Goal: Transaction & Acquisition: Purchase product/service

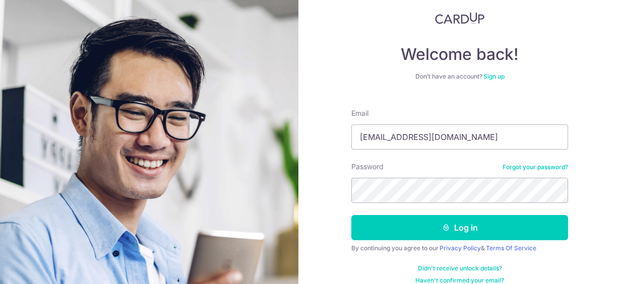
scroll to position [35, 0]
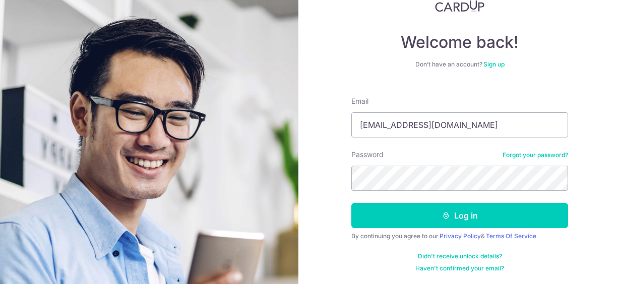
type input "sureshkanesan84@gmail.com"
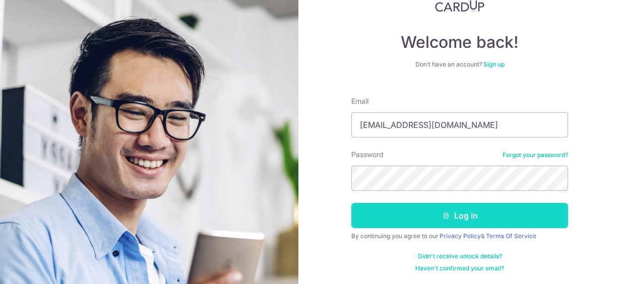
click at [440, 222] on button "Log in" at bounding box center [460, 215] width 217 height 25
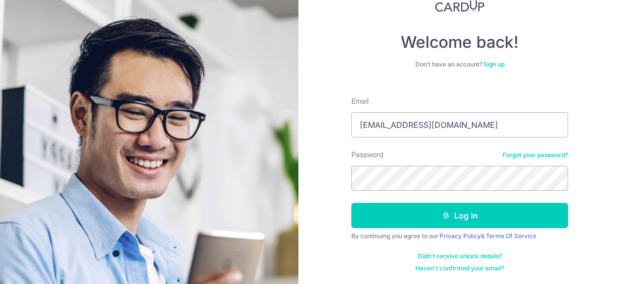
click at [612, 153] on div "Welcome back! Don’t have an account? Sign up Email sureshkanesan84@gmail.com Pa…" at bounding box center [460, 142] width 323 height 284
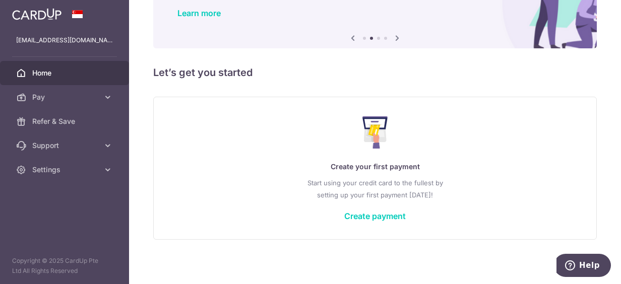
scroll to position [84, 0]
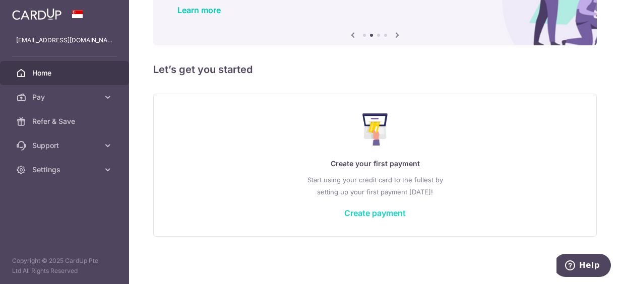
click at [383, 215] on link "Create payment" at bounding box center [375, 213] width 62 height 10
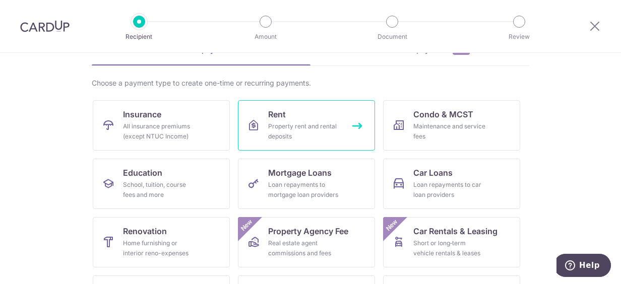
scroll to position [151, 0]
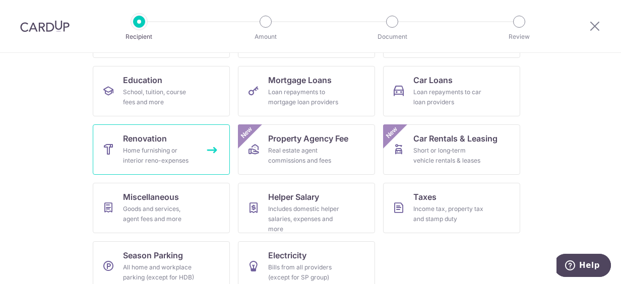
click at [180, 152] on div "Home furnishing or interior reno-expenses" at bounding box center [159, 156] width 73 height 20
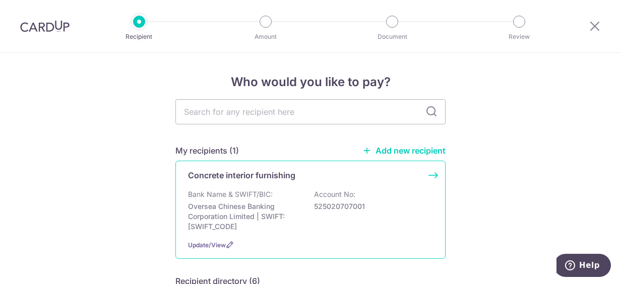
click at [326, 190] on p "Account No:" at bounding box center [334, 195] width 41 height 10
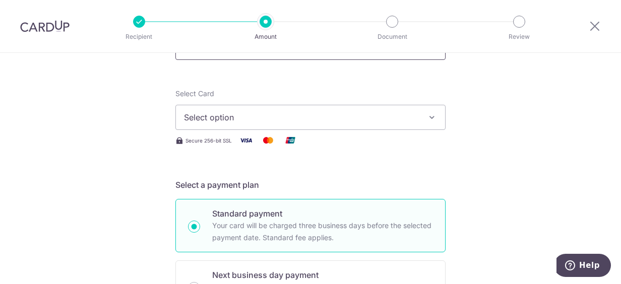
scroll to position [50, 0]
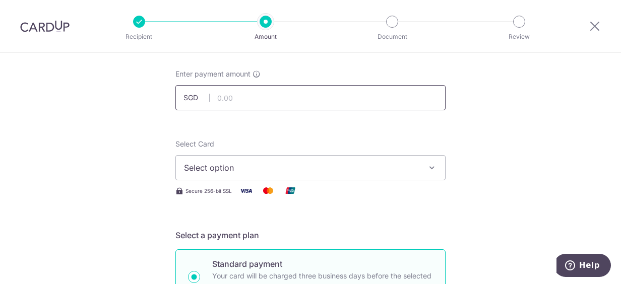
click at [331, 105] on input "text" at bounding box center [311, 97] width 270 height 25
type input "33,809.00"
click at [309, 175] on button "Select option" at bounding box center [311, 167] width 270 height 25
click at [301, 189] on link "Add credit card" at bounding box center [310, 196] width 269 height 18
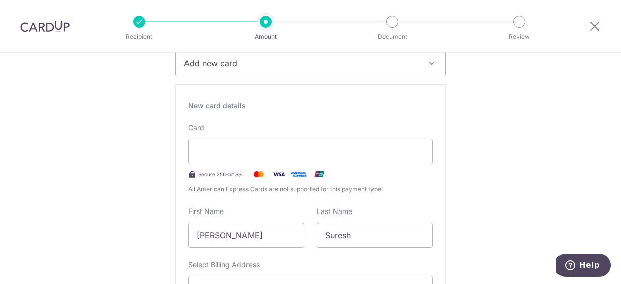
scroll to position [306, 0]
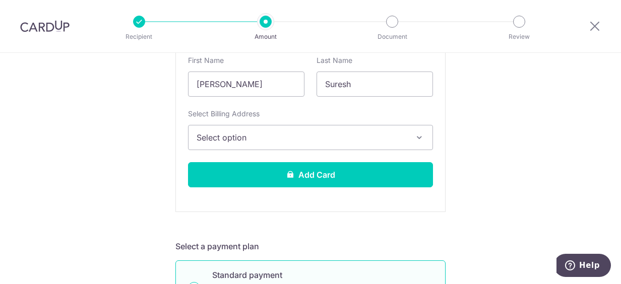
click at [274, 133] on span "Select option" at bounding box center [302, 138] width 210 height 12
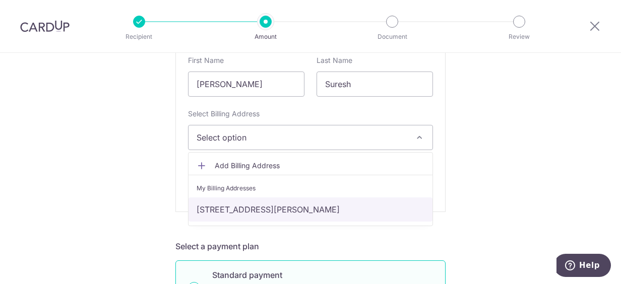
click at [260, 206] on link "160 Haig road, 11-04, Singapore, Singapore-438795" at bounding box center [311, 210] width 244 height 24
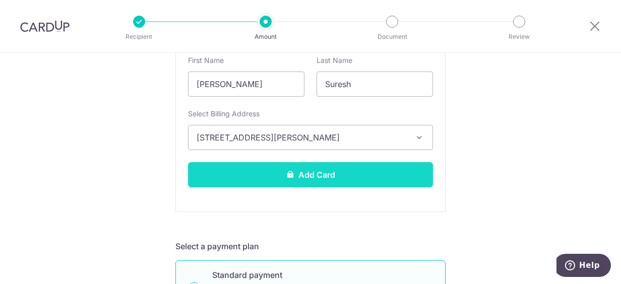
click at [277, 176] on button "Add Card" at bounding box center [310, 174] width 245 height 25
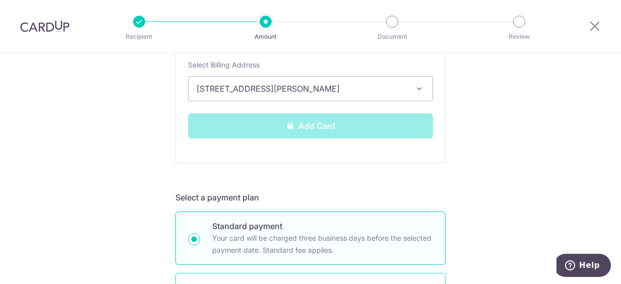
scroll to position [353, 0]
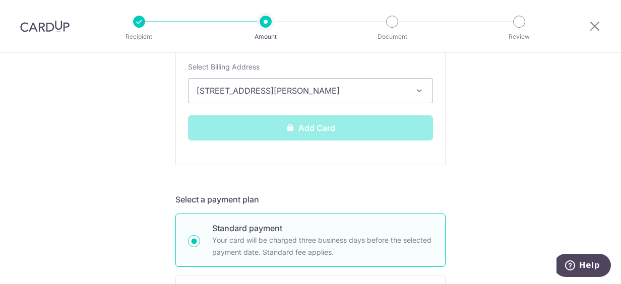
click at [323, 131] on div "Add Card" at bounding box center [310, 128] width 257 height 25
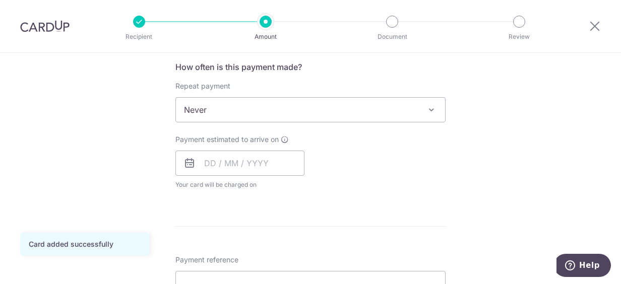
scroll to position [404, 0]
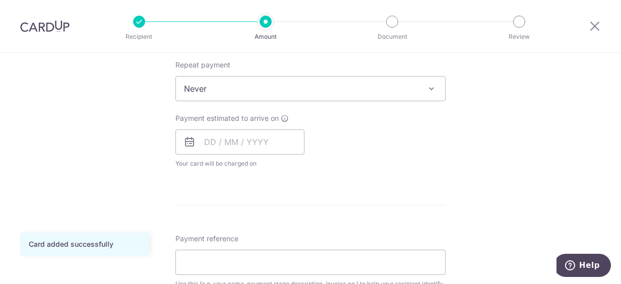
click at [184, 141] on icon at bounding box center [190, 142] width 12 height 12
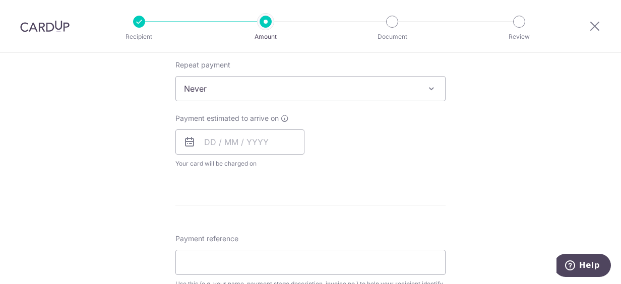
click at [187, 141] on icon at bounding box center [190, 142] width 12 height 12
click at [208, 141] on input "text" at bounding box center [240, 142] width 129 height 25
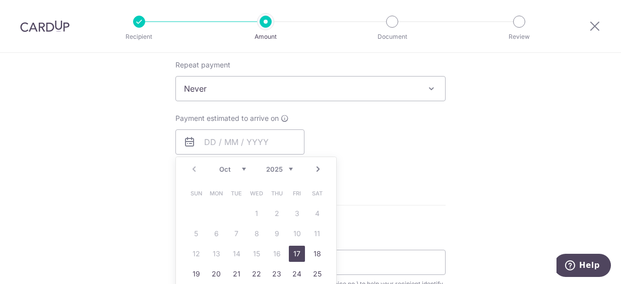
click at [296, 250] on link "17" at bounding box center [297, 254] width 16 height 16
type input "[DATE]"
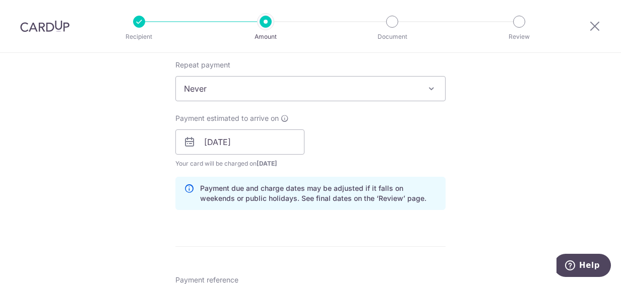
click at [296, 252] on form "Enter payment amount SGD 33,809.00 33809.00 Card added successfully Select Card…" at bounding box center [311, 169] width 270 height 907
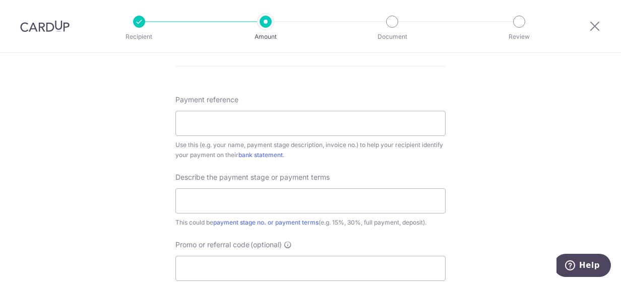
scroll to position [605, 0]
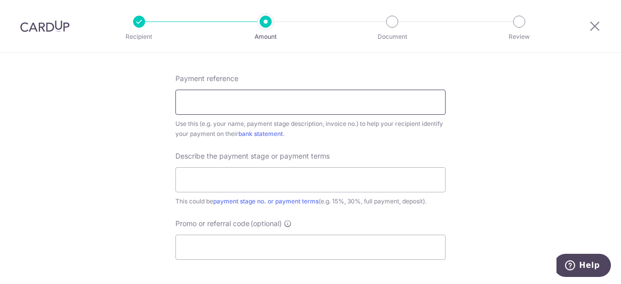
click at [240, 96] on input "Payment reference" at bounding box center [311, 102] width 270 height 25
type input "[PERSON_NAME]"
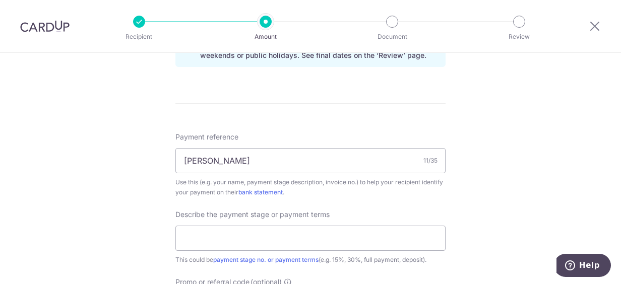
scroll to position [637, 0]
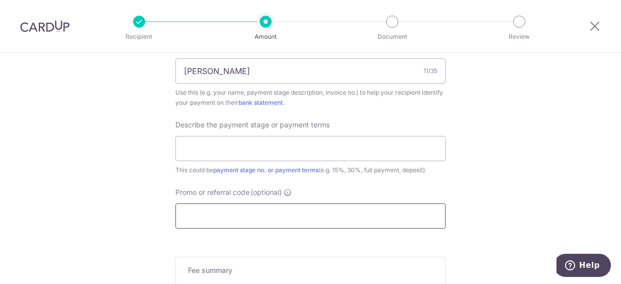
click at [245, 218] on input "Promo or referral code (optional)" at bounding box center [311, 216] width 270 height 25
paste input "1.79%"
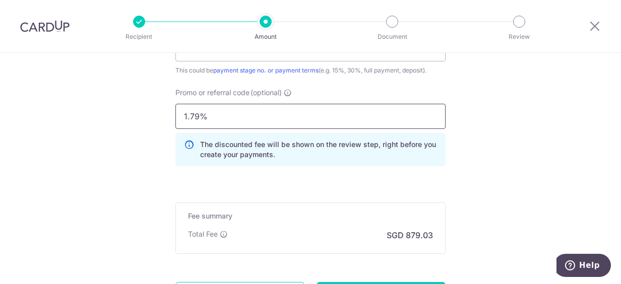
scroll to position [737, 0]
type input "1.79%"
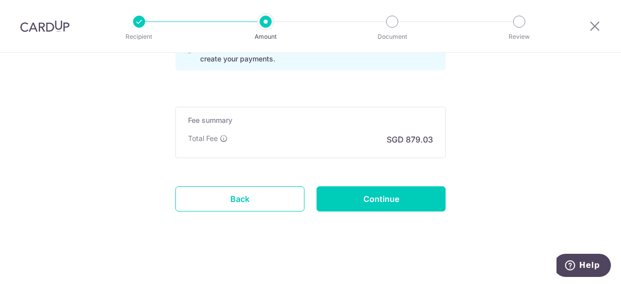
scroll to position [782, 0]
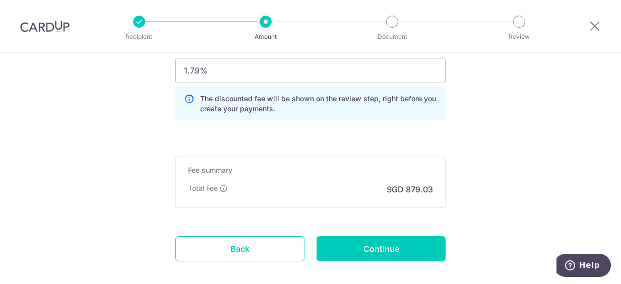
click at [186, 97] on icon at bounding box center [189, 104] width 10 height 20
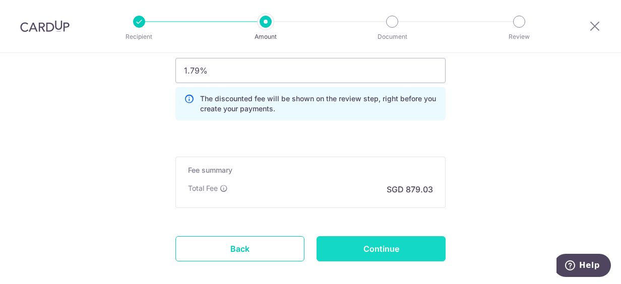
click at [356, 246] on input "Continue" at bounding box center [381, 249] width 129 height 25
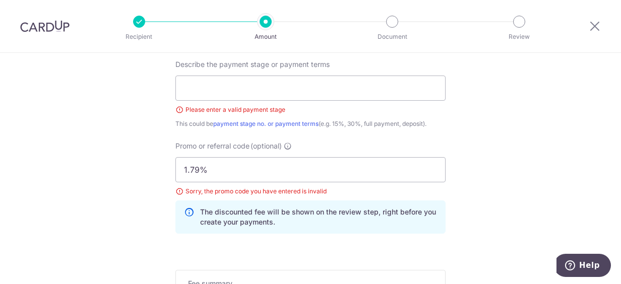
scroll to position [647, 0]
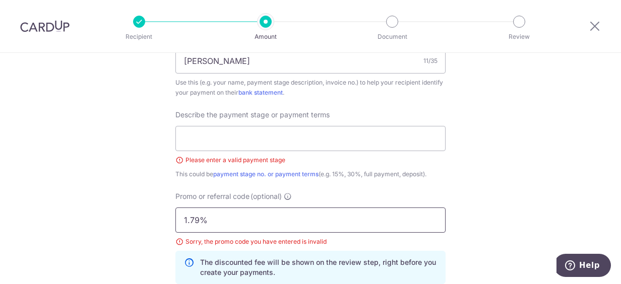
drag, startPoint x: 211, startPoint y: 215, endPoint x: 165, endPoint y: 212, distance: 46.0
click at [169, 212] on div "Promo or referral code (optional) 1.79% Sorry, the promo code you have entered …" at bounding box center [310, 242] width 282 height 101
paste input "OFF225"
type input "OFF225"
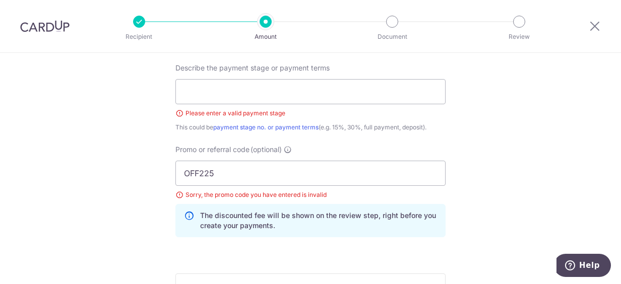
scroll to position [748, 0]
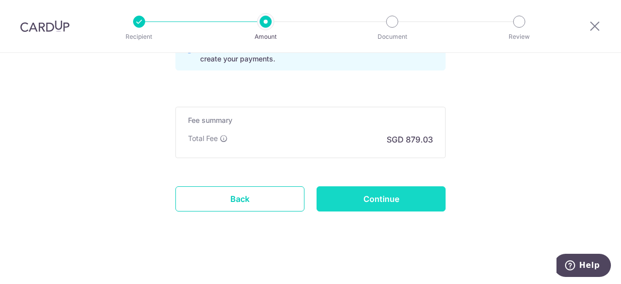
click at [358, 193] on input "Continue" at bounding box center [381, 199] width 129 height 25
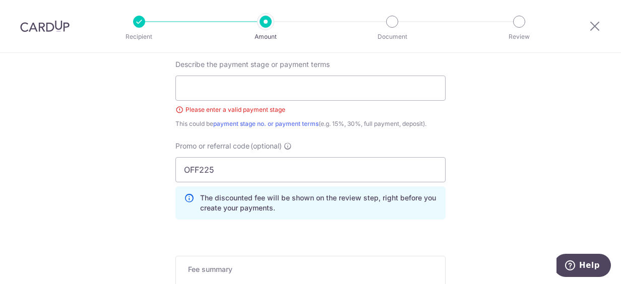
scroll to position [647, 0]
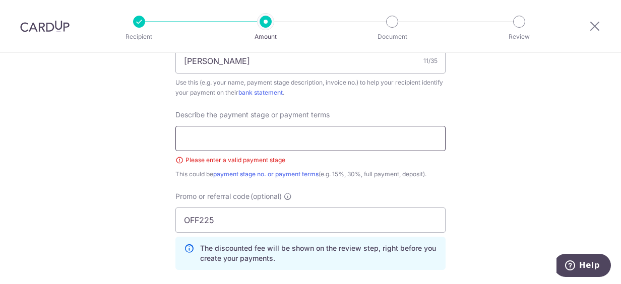
click at [319, 138] on input "text" at bounding box center [311, 138] width 270 height 25
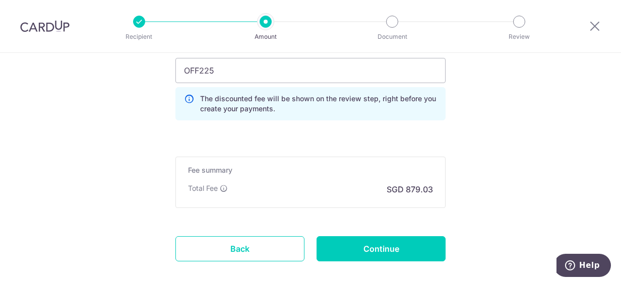
scroll to position [798, 0]
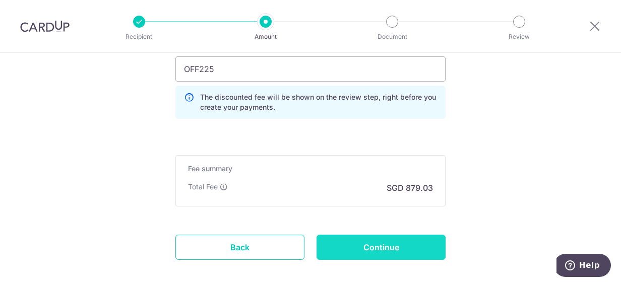
type input "reno"
click at [388, 245] on input "Continue" at bounding box center [381, 247] width 129 height 25
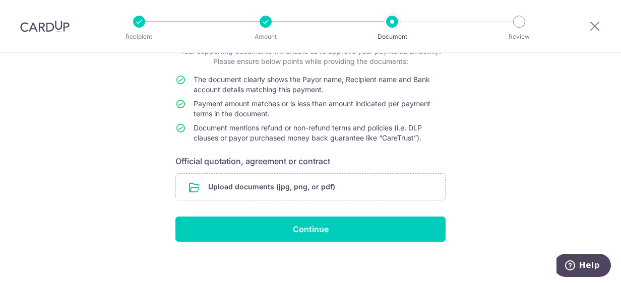
scroll to position [77, 0]
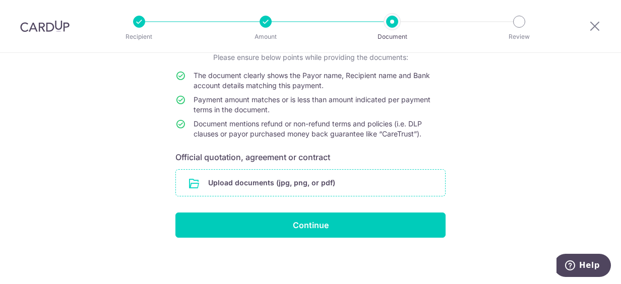
click at [285, 185] on input "file" at bounding box center [310, 183] width 269 height 26
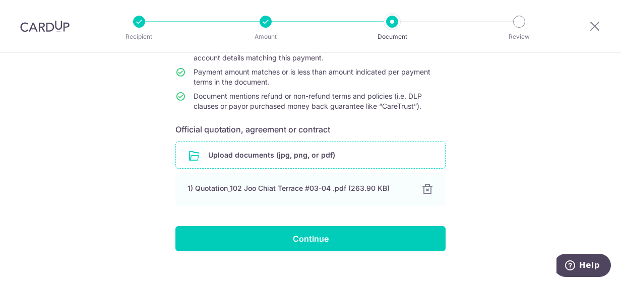
scroll to position [119, 0]
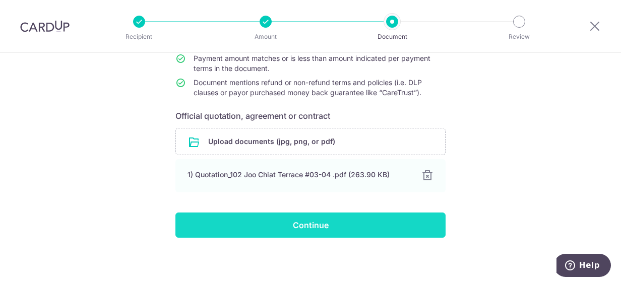
click at [343, 217] on input "Continue" at bounding box center [311, 225] width 270 height 25
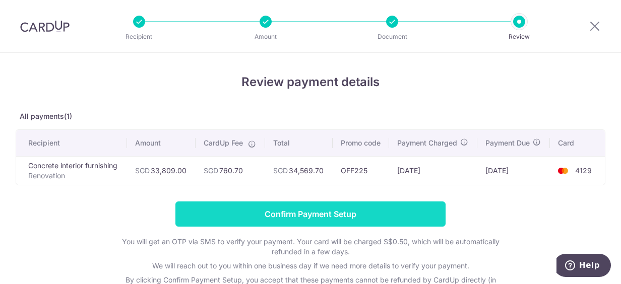
click at [353, 211] on input "Confirm Payment Setup" at bounding box center [311, 214] width 270 height 25
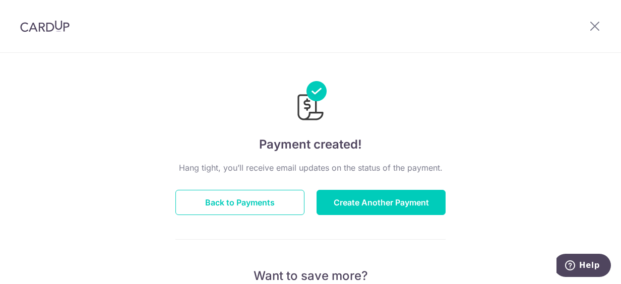
scroll to position [4, 0]
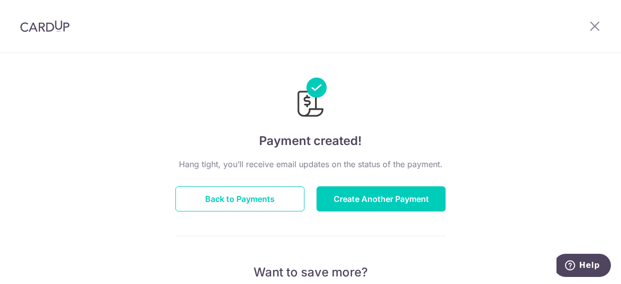
click at [254, 201] on button "Back to Payments" at bounding box center [240, 199] width 129 height 25
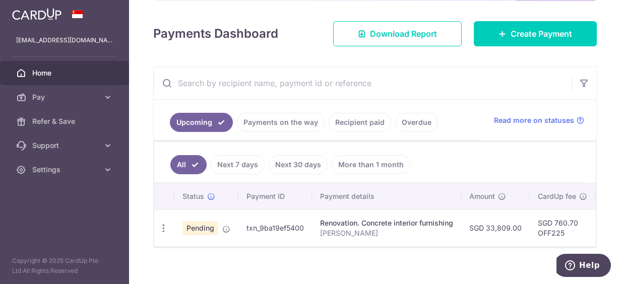
scroll to position [141, 0]
